Goal: Information Seeking & Learning: Learn about a topic

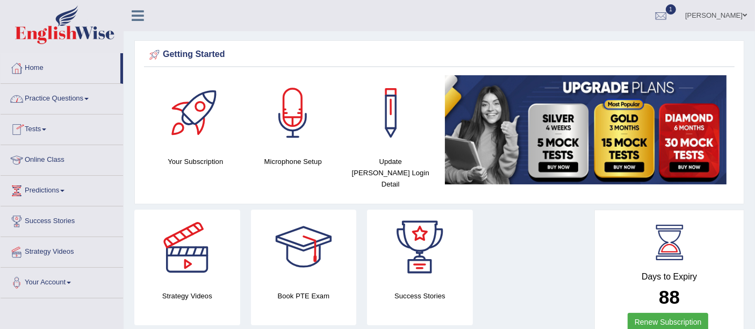
click at [54, 98] on link "Practice Questions" at bounding box center [62, 97] width 123 height 27
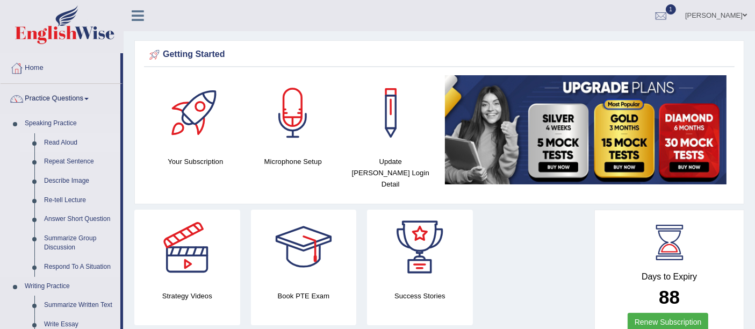
click at [60, 140] on link "Read Aloud" at bounding box center [79, 142] width 81 height 19
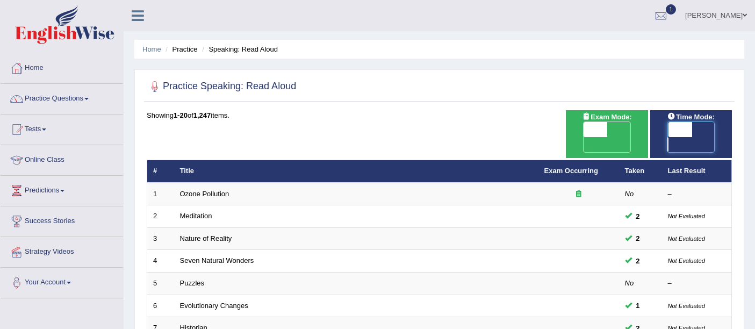
click at [714, 130] on div "ON OFF" at bounding box center [680, 137] width 71 height 30
drag, startPoint x: 698, startPoint y: 128, endPoint x: 712, endPoint y: 128, distance: 14.0
click at [711, 127] on span at bounding box center [702, 129] width 24 height 15
checkbox input "true"
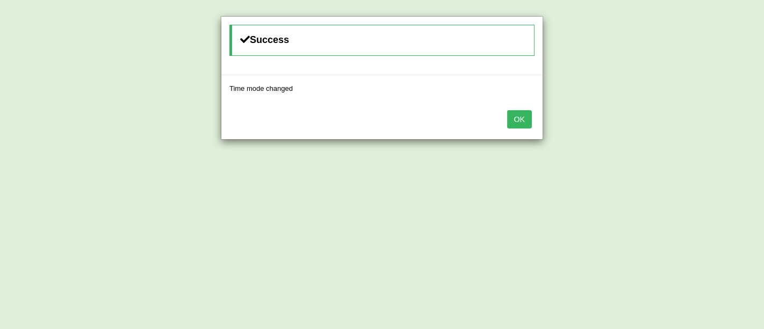
click at [523, 117] on button "OK" at bounding box center [519, 119] width 25 height 18
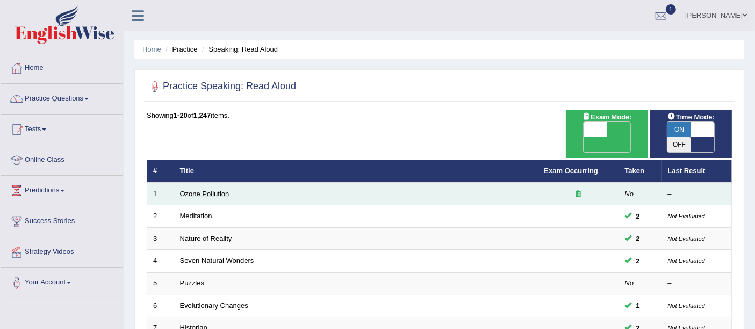
click at [198, 190] on link "Ozone Pollution" at bounding box center [204, 194] width 49 height 8
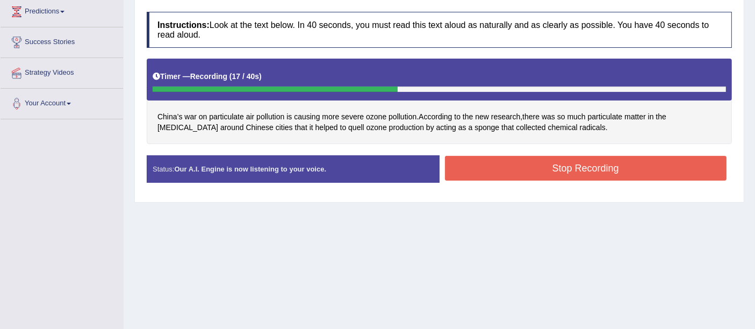
click at [516, 172] on button "Stop Recording" at bounding box center [586, 168] width 282 height 25
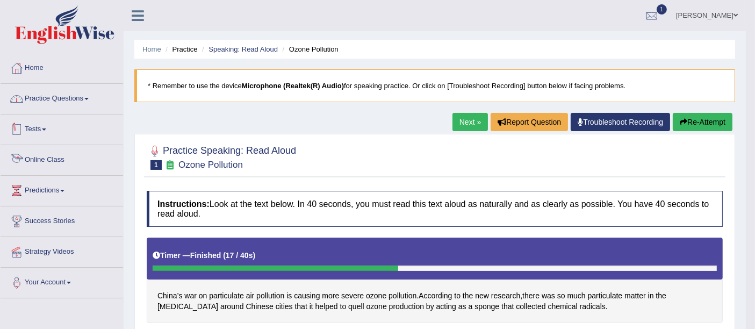
click at [61, 92] on link "Practice Questions" at bounding box center [62, 97] width 123 height 27
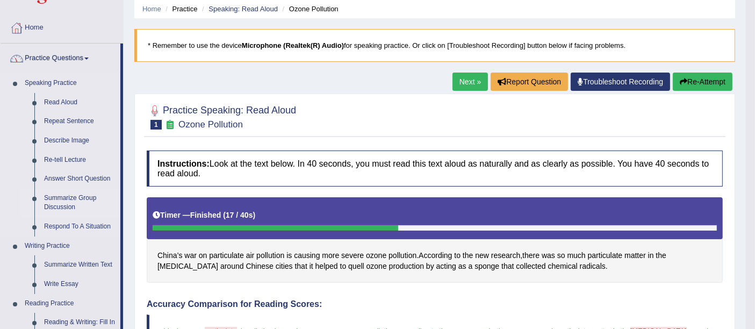
scroll to position [60, 0]
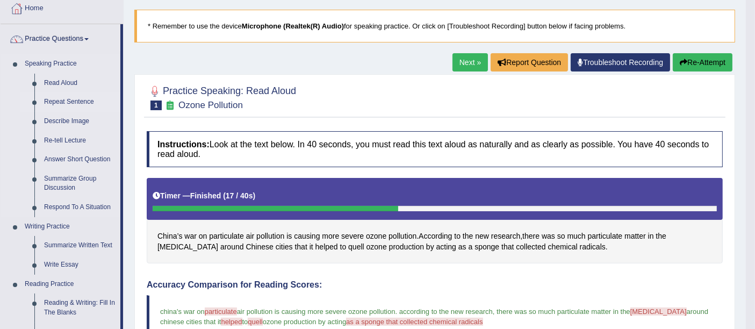
click at [75, 100] on link "Repeat Sentence" at bounding box center [79, 101] width 81 height 19
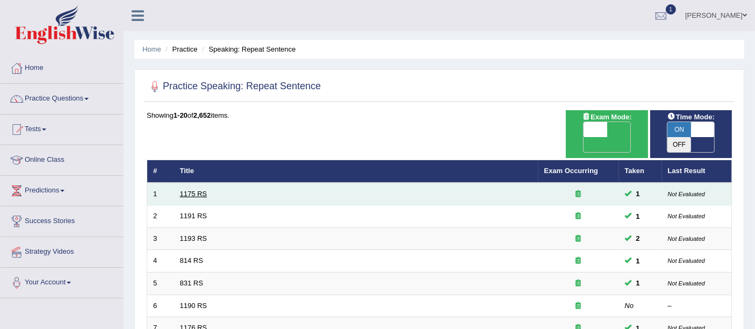
click at [199, 190] on link "1175 RS" at bounding box center [193, 194] width 27 height 8
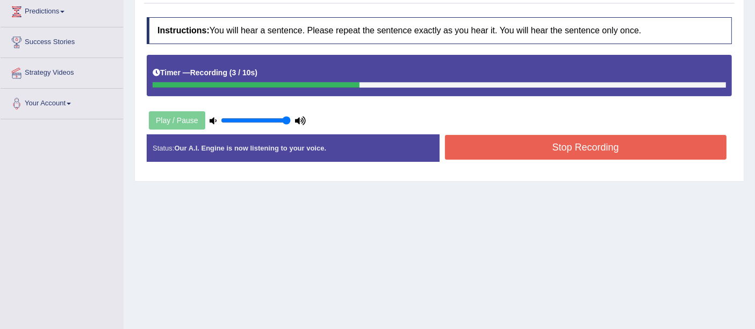
click at [530, 143] on button "Stop Recording" at bounding box center [586, 147] width 282 height 25
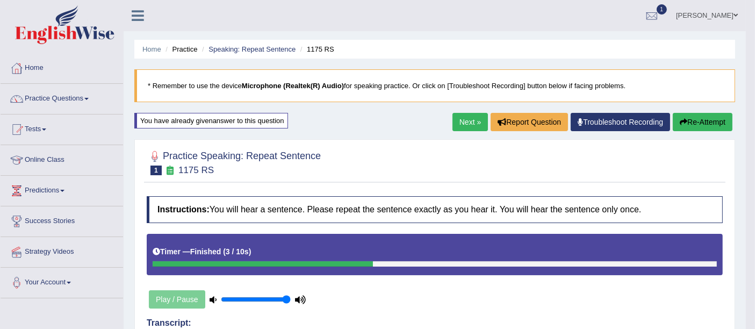
click at [468, 119] on link "Next »" at bounding box center [469, 122] width 35 height 18
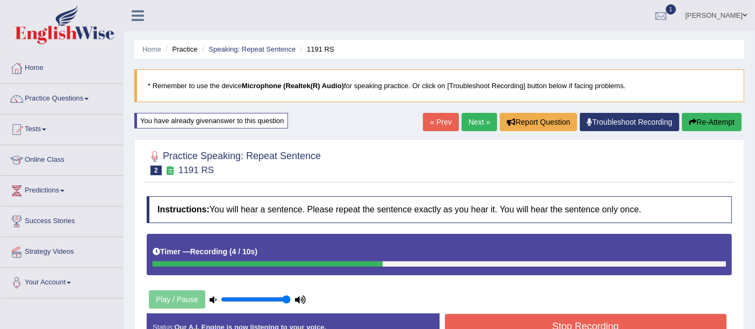
scroll to position [60, 0]
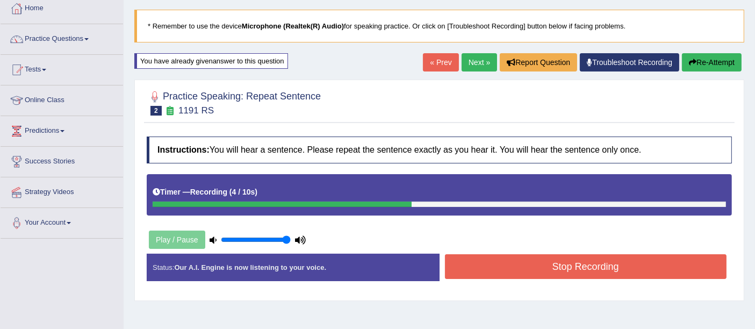
click at [523, 271] on button "Stop Recording" at bounding box center [586, 266] width 282 height 25
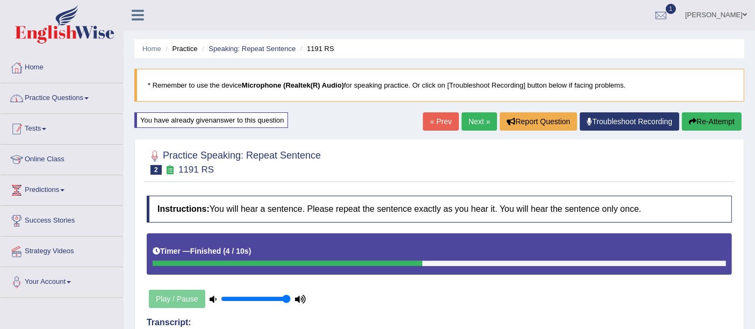
scroll to position [0, 0]
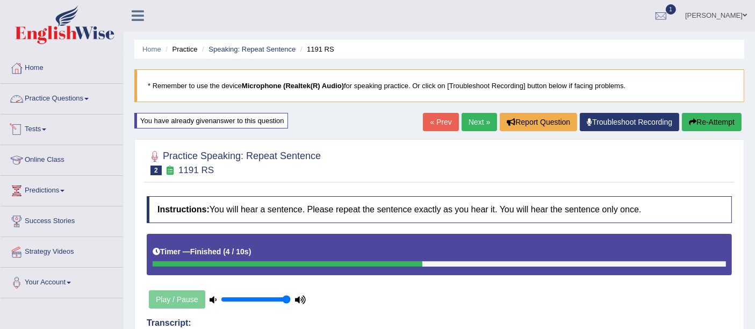
click at [57, 101] on link "Practice Questions" at bounding box center [62, 97] width 123 height 27
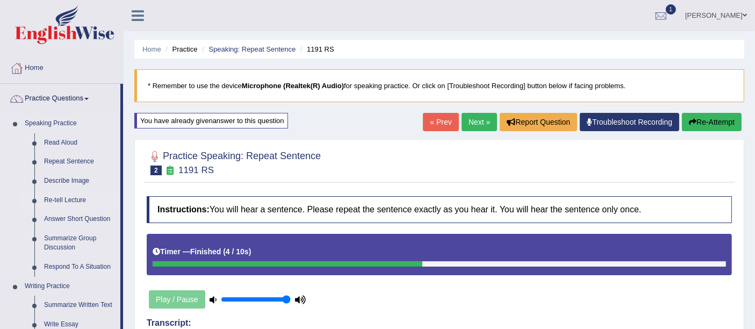
click at [55, 198] on link "Re-tell Lecture" at bounding box center [79, 200] width 81 height 19
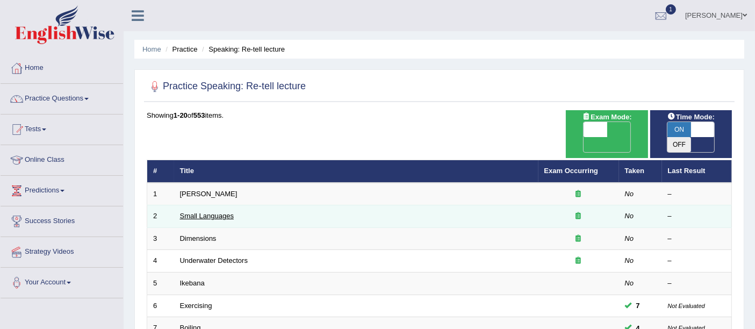
click at [197, 212] on link "Small Languages" at bounding box center [207, 216] width 54 height 8
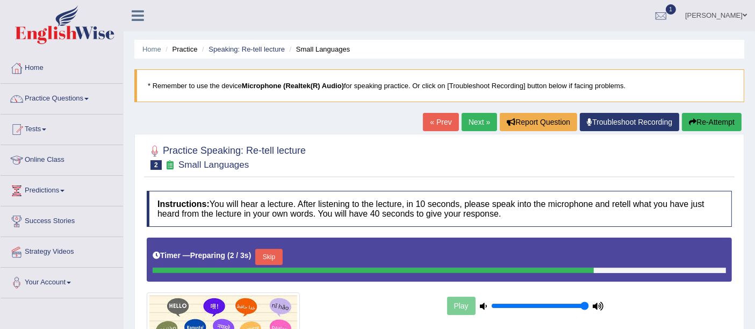
click at [273, 53] on li "Speaking: Re-tell lecture" at bounding box center [241, 49] width 85 height 10
click at [266, 48] on link "Speaking: Re-tell lecture" at bounding box center [246, 49] width 76 height 8
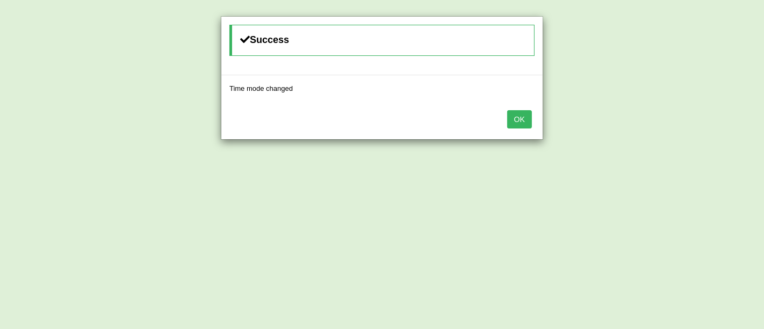
click at [517, 117] on button "OK" at bounding box center [519, 119] width 25 height 18
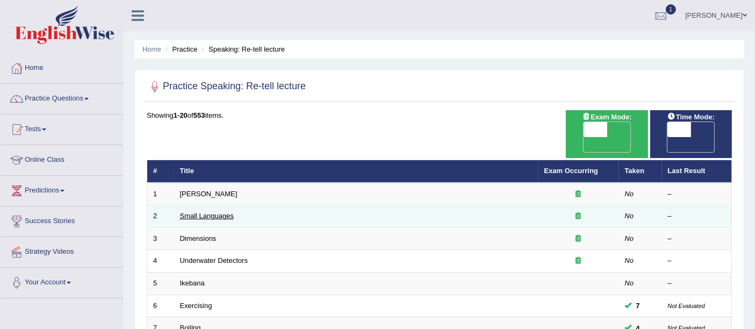
click at [185, 212] on link "Small Languages" at bounding box center [207, 216] width 54 height 8
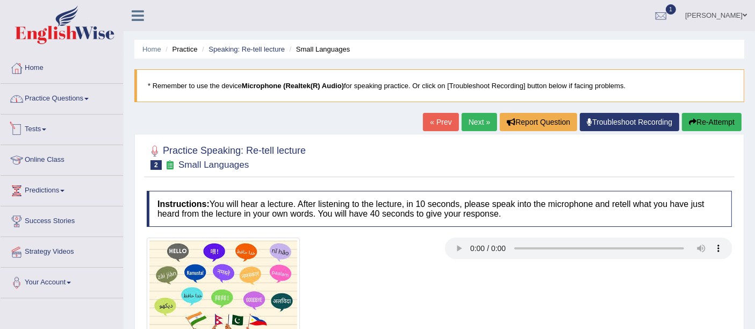
click at [62, 105] on link "Practice Questions" at bounding box center [62, 97] width 123 height 27
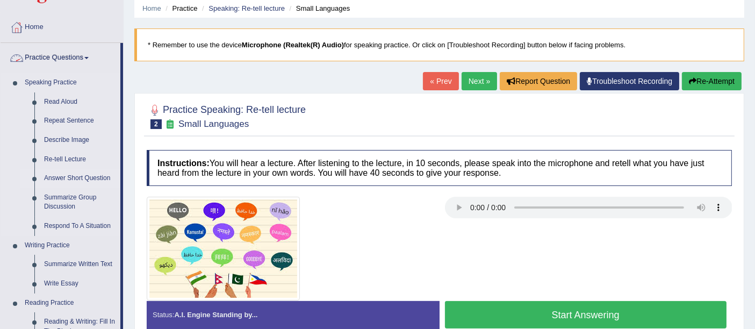
scroll to position [60, 0]
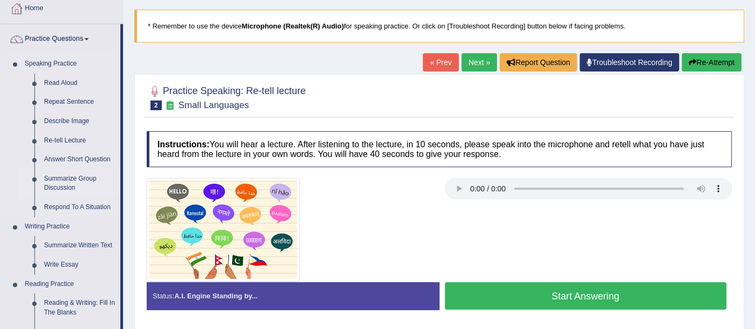
click at [77, 178] on link "Summarize Group Discussion" at bounding box center [79, 183] width 81 height 28
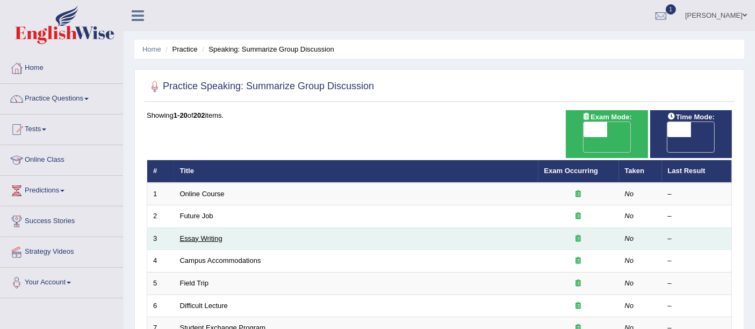
click at [190, 234] on link "Essay Writing" at bounding box center [201, 238] width 42 height 8
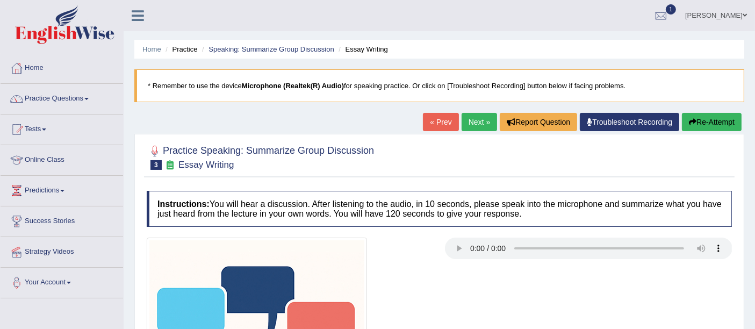
click at [60, 102] on link "Practice Questions" at bounding box center [62, 97] width 123 height 27
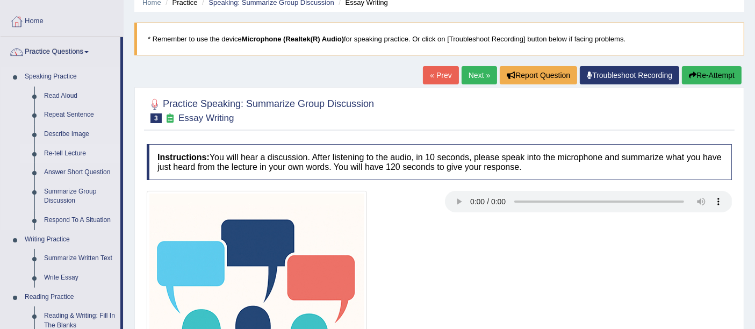
scroll to position [119, 0]
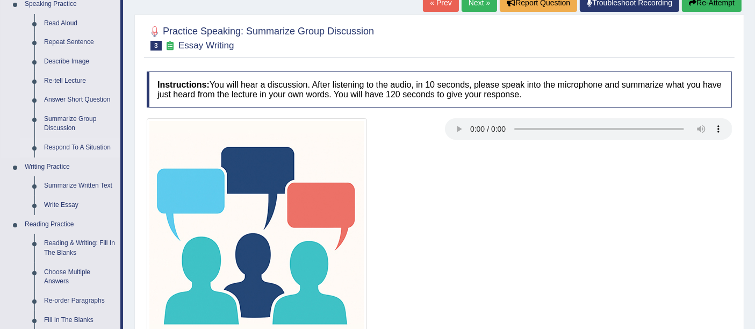
click at [92, 151] on link "Respond To A Situation" at bounding box center [79, 147] width 81 height 19
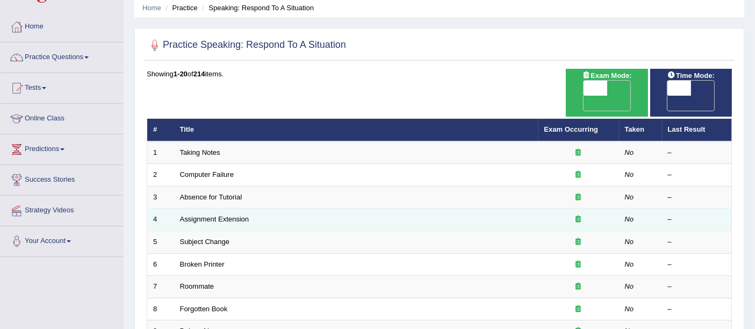
scroll to position [60, 0]
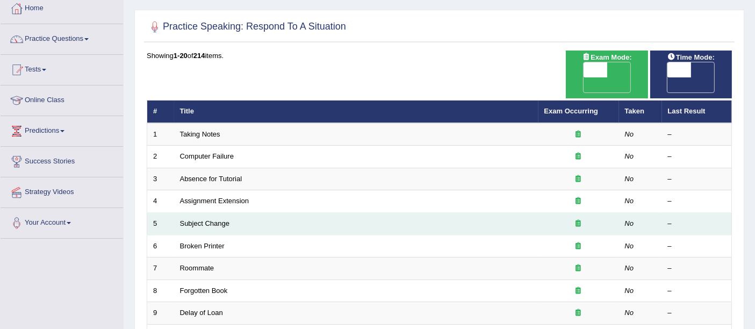
drag, startPoint x: 226, startPoint y: 209, endPoint x: 234, endPoint y: 208, distance: 8.1
click at [226, 219] on link "Subject Change" at bounding box center [205, 223] width 50 height 8
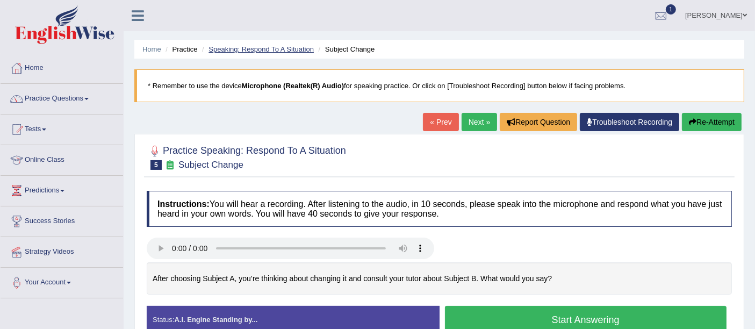
click at [289, 49] on link "Speaking: Respond To A Situation" at bounding box center [260, 49] width 105 height 8
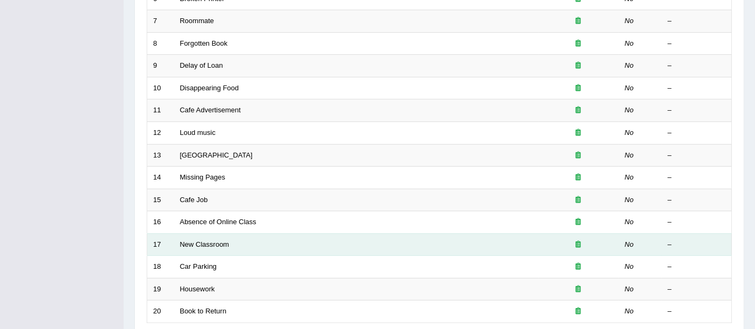
scroll to position [378, 0]
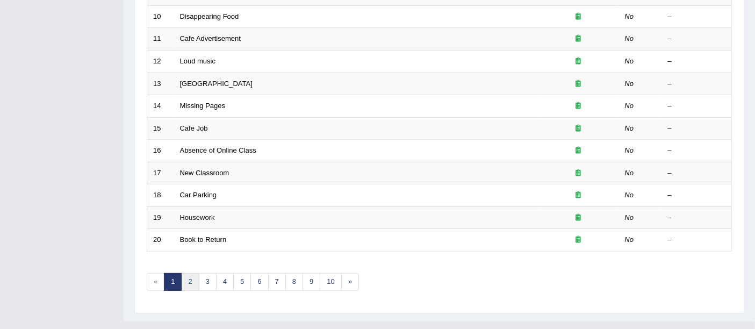
click at [185, 273] on link "2" at bounding box center [190, 282] width 18 height 18
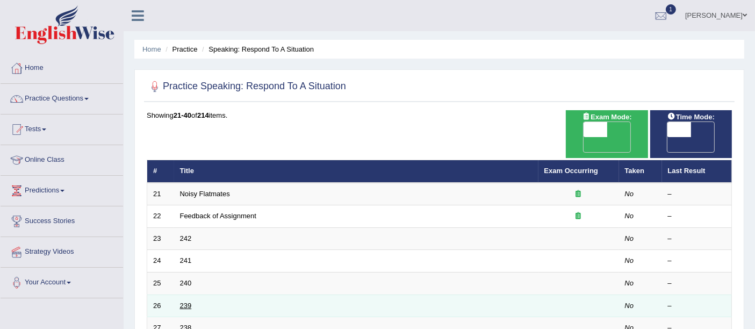
click at [183, 301] on link "239" at bounding box center [186, 305] width 12 height 8
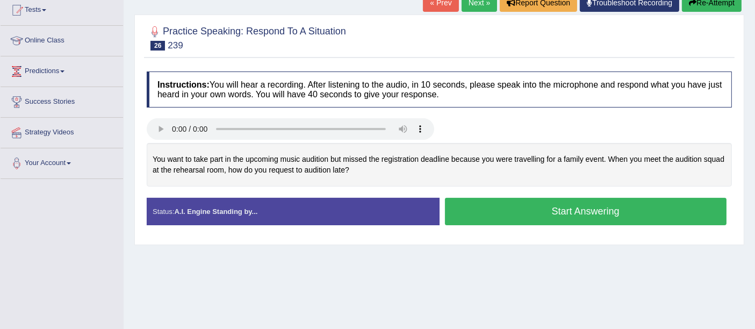
drag, startPoint x: 151, startPoint y: 154, endPoint x: 201, endPoint y: 156, distance: 50.0
click at [201, 156] on div "You want to take part in the upcoming music audition but missed the registratio…" at bounding box center [439, 165] width 585 height 44
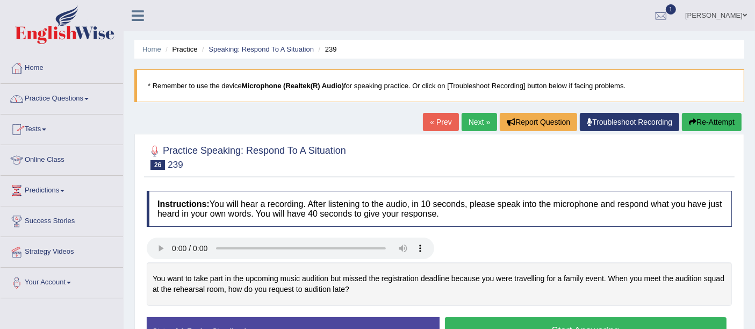
click at [65, 103] on link "Practice Questions" at bounding box center [62, 97] width 123 height 27
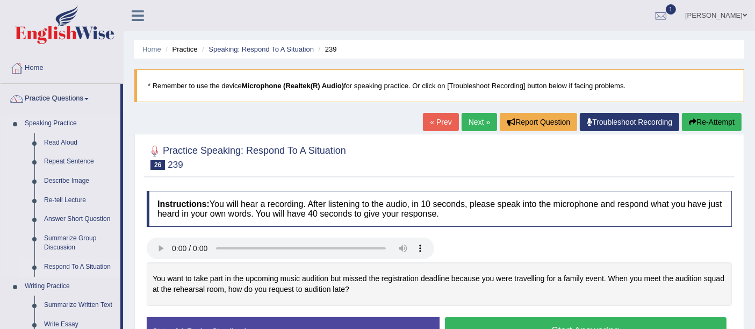
click at [71, 264] on link "Respond To A Situation" at bounding box center [79, 266] width 81 height 19
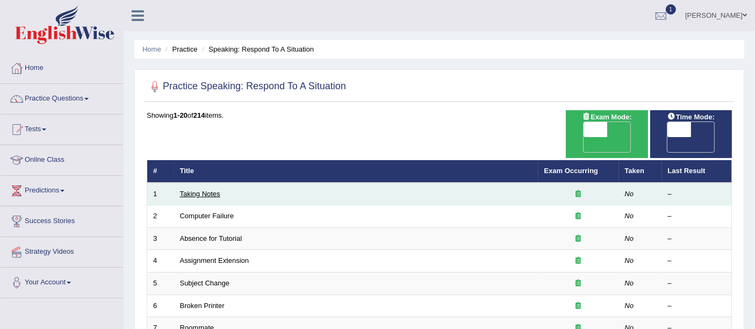
click at [203, 190] on link "Taking Notes" at bounding box center [200, 194] width 40 height 8
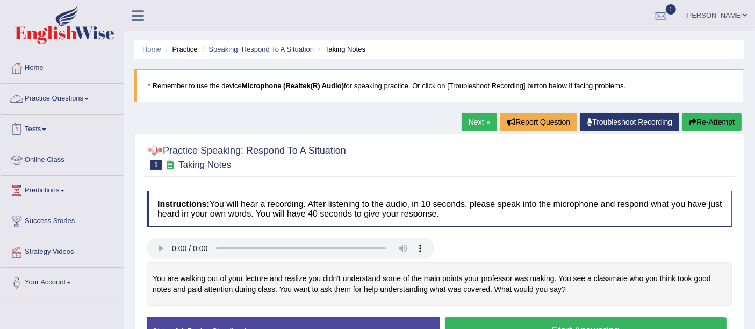
click at [49, 104] on link "Practice Questions" at bounding box center [62, 97] width 123 height 27
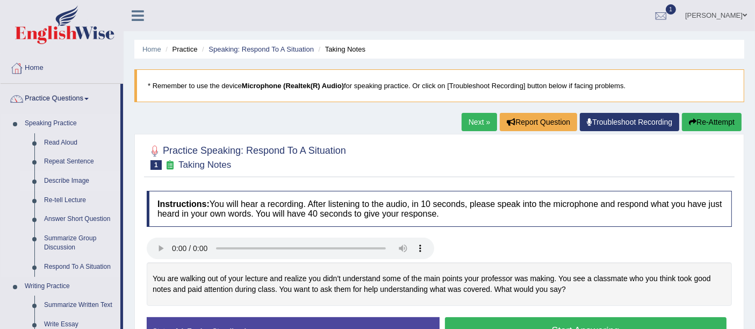
click at [75, 177] on link "Describe Image" at bounding box center [79, 180] width 81 height 19
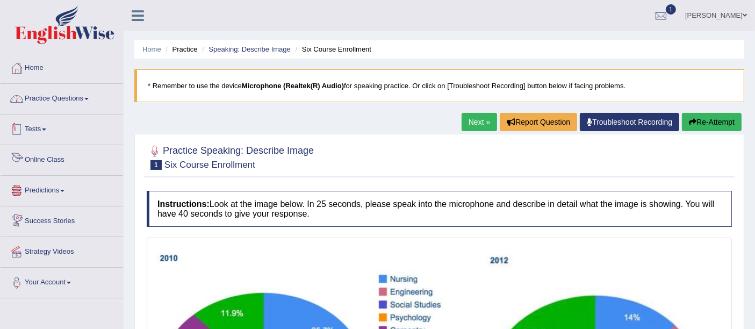
click at [61, 103] on link "Practice Questions" at bounding box center [62, 97] width 123 height 27
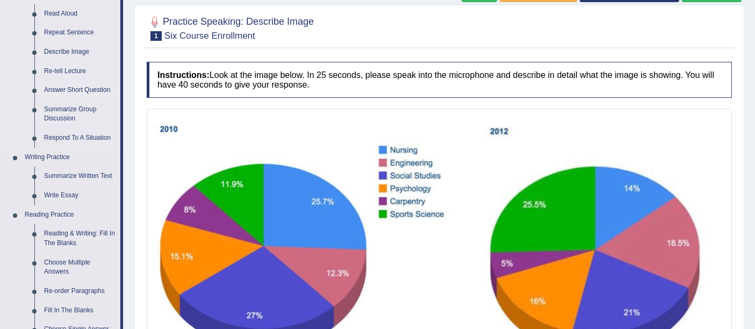
scroll to position [60, 0]
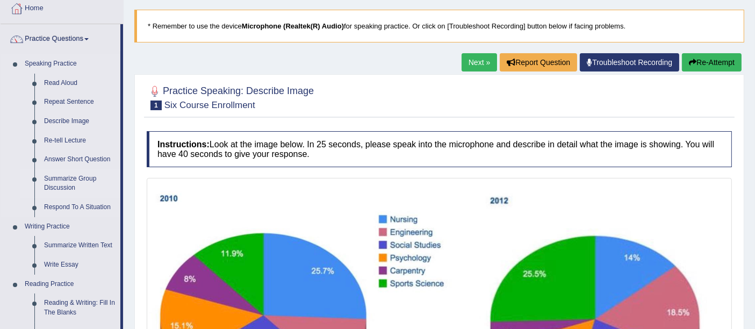
click at [67, 173] on link "Summarize Group Discussion" at bounding box center [79, 183] width 81 height 28
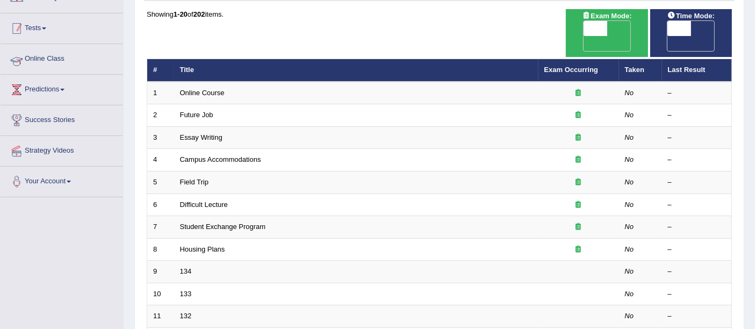
scroll to position [119, 0]
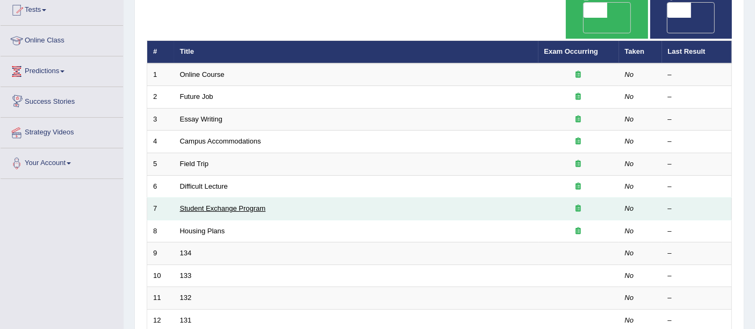
click at [222, 204] on link "Student Exchange Program" at bounding box center [223, 208] width 86 height 8
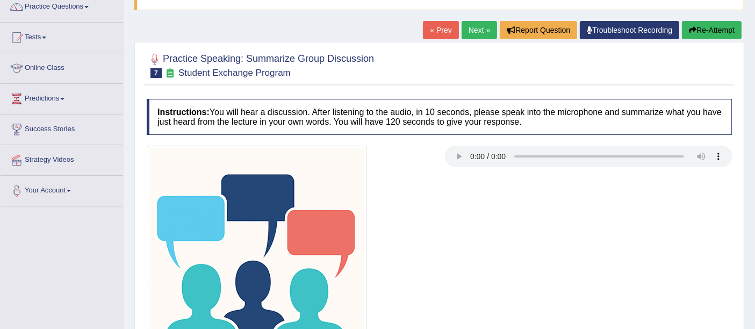
scroll to position [91, 0]
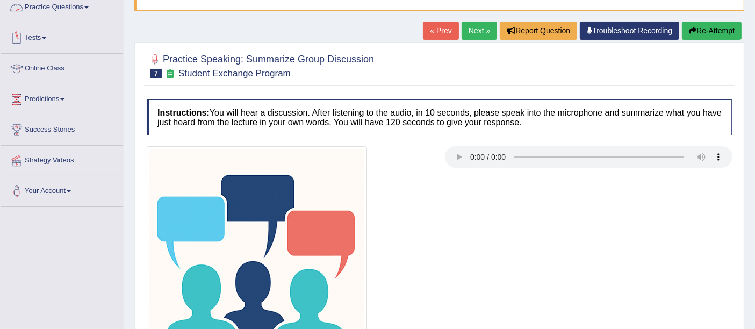
click at [55, 1] on link "Practice Questions" at bounding box center [62, 5] width 123 height 27
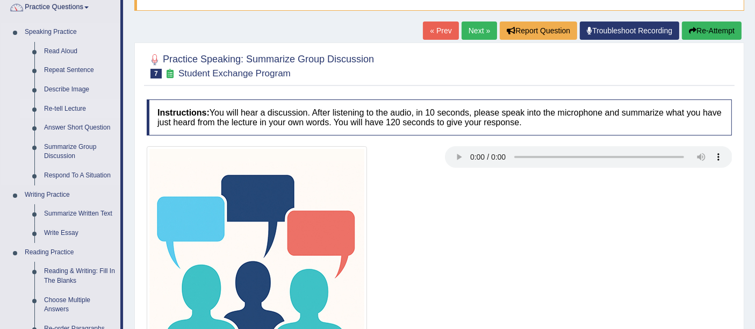
click at [67, 104] on link "Re-tell Lecture" at bounding box center [79, 108] width 81 height 19
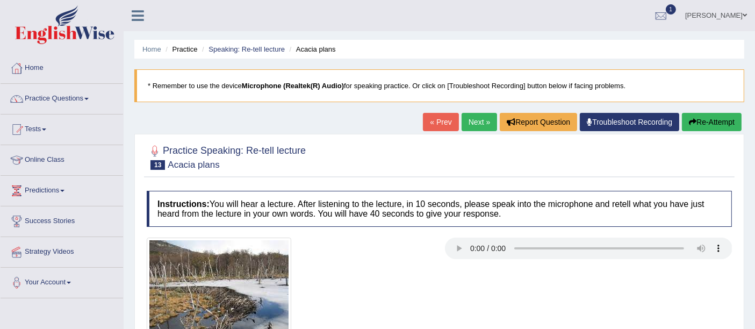
click at [472, 118] on link "Next »" at bounding box center [479, 122] width 35 height 18
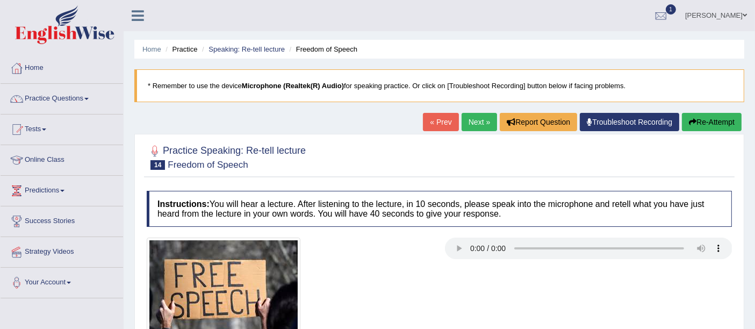
click at [259, 44] on li "Speaking: Re-tell lecture" at bounding box center [241, 49] width 85 height 10
click at [226, 47] on link "Speaking: Re-tell lecture" at bounding box center [246, 49] width 76 height 8
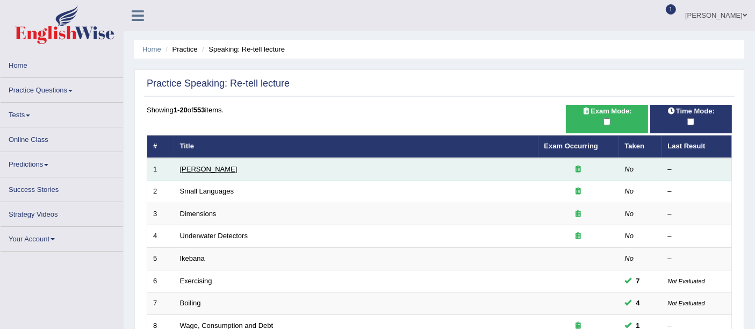
drag, startPoint x: 203, startPoint y: 171, endPoint x: 197, endPoint y: 170, distance: 5.9
click at [203, 171] on link "[PERSON_NAME]" at bounding box center [208, 169] width 57 height 8
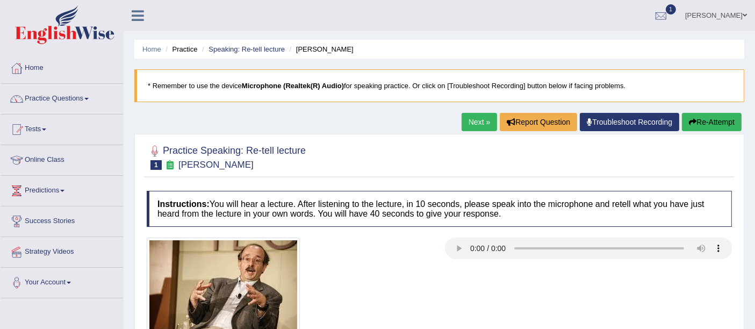
click at [470, 121] on link "Next »" at bounding box center [479, 122] width 35 height 18
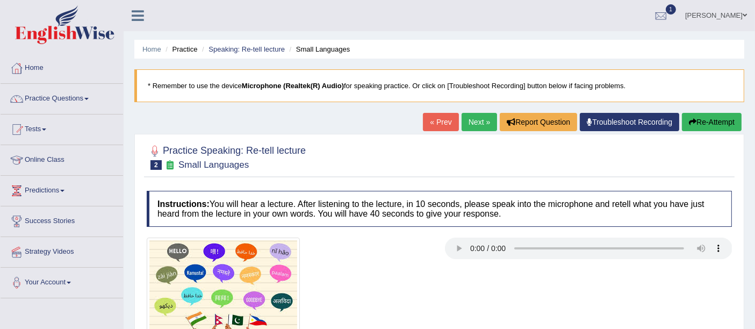
click at [465, 122] on link "Next »" at bounding box center [479, 122] width 35 height 18
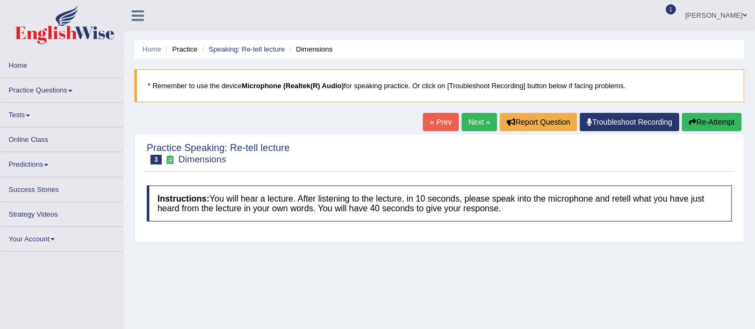
click at [44, 90] on link "Practice Questions" at bounding box center [62, 88] width 123 height 21
click at [55, 90] on link "Practice Questions" at bounding box center [62, 88] width 123 height 21
click at [260, 53] on link "Speaking: Re-tell lecture" at bounding box center [246, 49] width 76 height 8
click at [53, 90] on link "Practice Questions" at bounding box center [62, 88] width 123 height 21
click at [51, 97] on link "Practice Questions" at bounding box center [62, 88] width 123 height 21
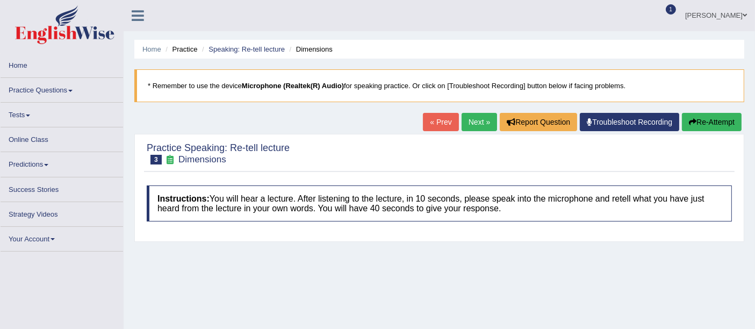
click at [51, 96] on link "Practice Questions" at bounding box center [62, 88] width 123 height 21
drag, startPoint x: 43, startPoint y: 115, endPoint x: 37, endPoint y: 119, distance: 7.5
click at [41, 116] on link "Tests" at bounding box center [62, 113] width 123 height 21
click at [38, 133] on link "Online Class" at bounding box center [62, 137] width 123 height 21
click at [40, 158] on link "Predictions" at bounding box center [62, 162] width 123 height 21
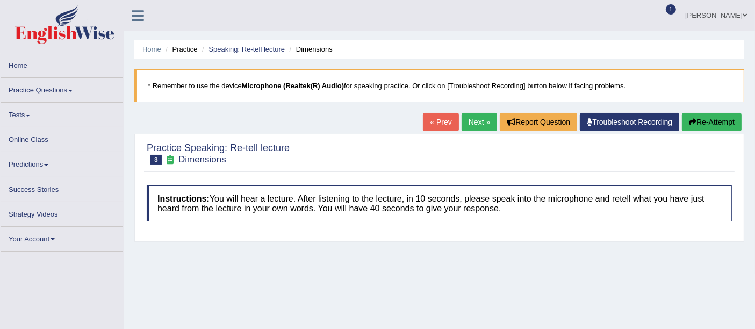
click at [39, 170] on link "Predictions" at bounding box center [62, 162] width 123 height 21
drag, startPoint x: 39, startPoint y: 177, endPoint x: 41, endPoint y: 192, distance: 15.3
click at [39, 177] on link "Success Stories" at bounding box center [62, 187] width 123 height 21
click at [44, 193] on link "Success Stories" at bounding box center [62, 187] width 123 height 21
click at [40, 219] on link "Strategy Videos" at bounding box center [62, 212] width 123 height 21
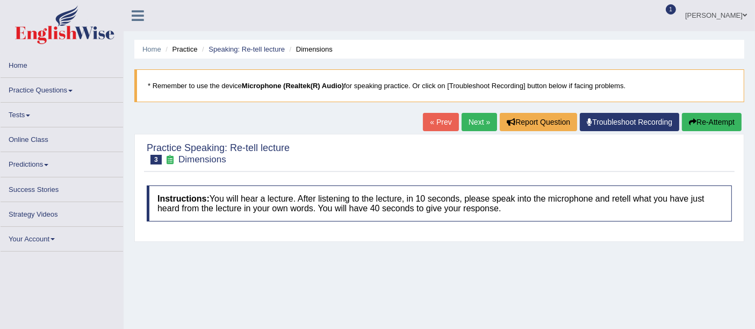
click at [258, 40] on ul "Home Practice Speaking: Re-tell lecture Dimensions" at bounding box center [439, 49] width 610 height 19
click at [258, 48] on link "Speaking: Re-tell lecture" at bounding box center [246, 49] width 76 height 8
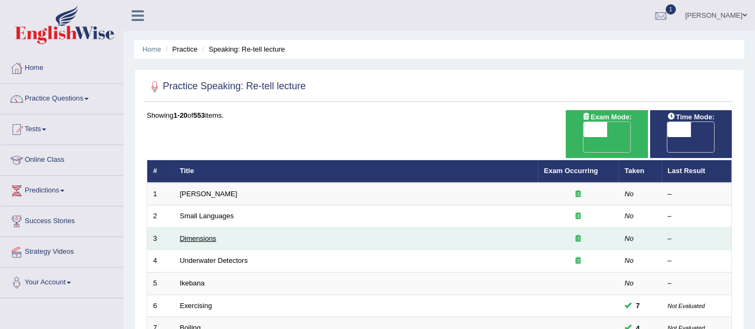
click at [202, 234] on link "Dimensions" at bounding box center [198, 238] width 37 height 8
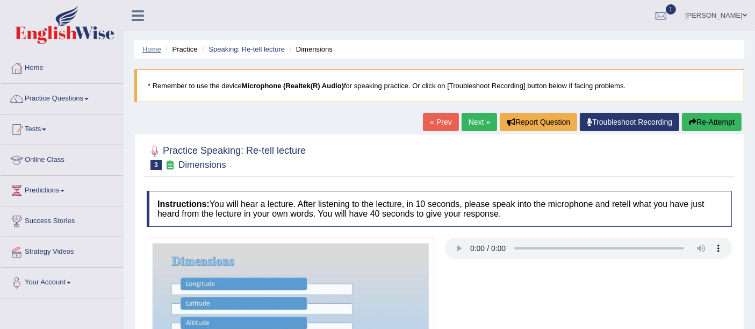
click at [152, 45] on link "Home" at bounding box center [151, 49] width 19 height 8
